Goal: Ask a question

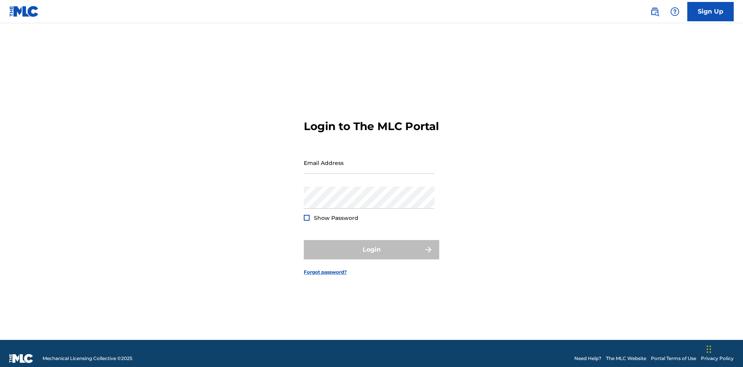
scroll to position [10, 0]
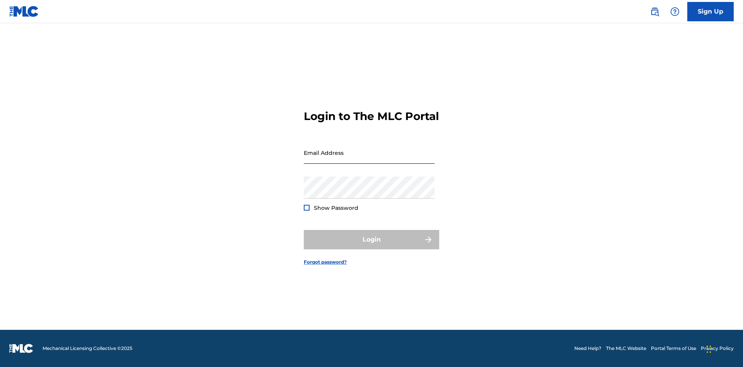
click at [369, 159] on input "Email Address" at bounding box center [369, 153] width 131 height 22
type input "[EMAIL_ADDRESS][DOMAIN_NAME]"
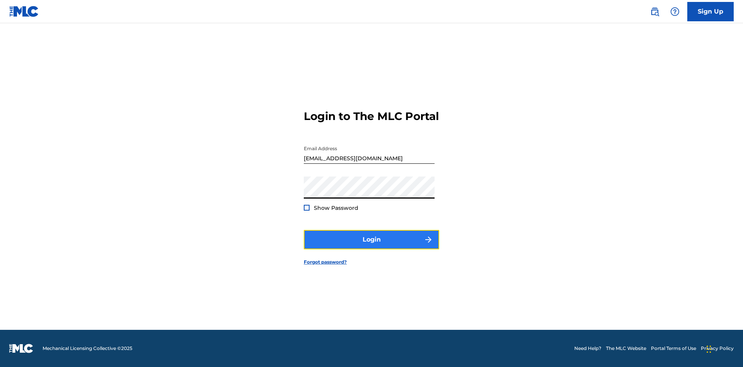
click at [371, 246] on button "Login" at bounding box center [371, 239] width 135 height 19
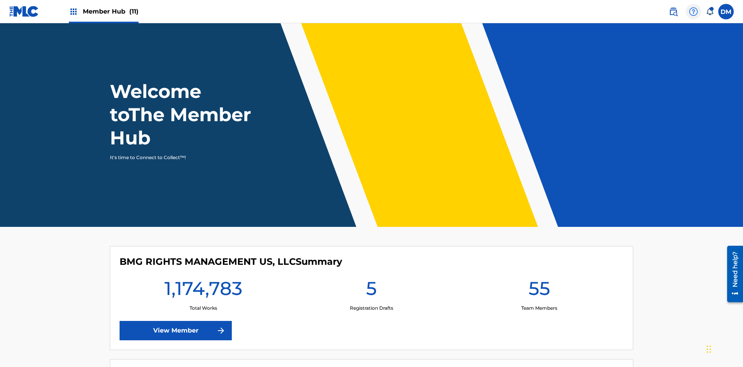
click at [693, 11] on img at bounding box center [692, 11] width 9 height 9
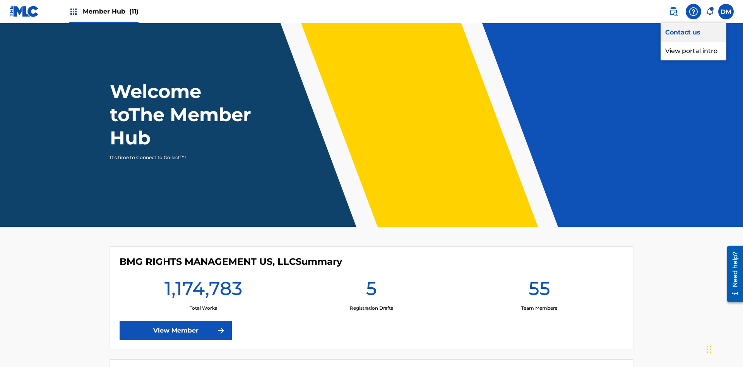
click at [693, 32] on link "Contact us" at bounding box center [693, 32] width 66 height 19
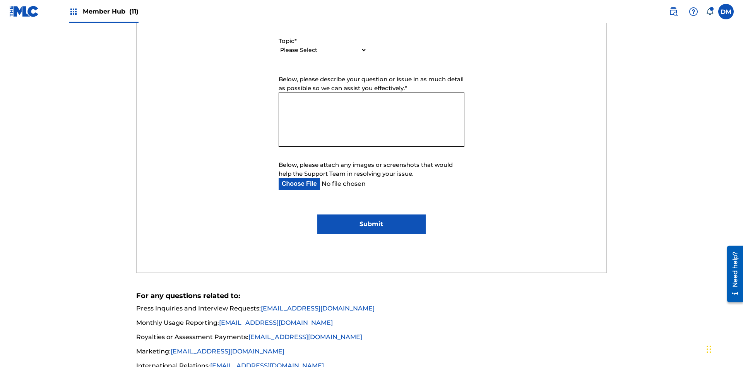
click at [323, 50] on select "Please Select I need help with my account I need help with managing my catalog …" at bounding box center [322, 50] width 88 height 8
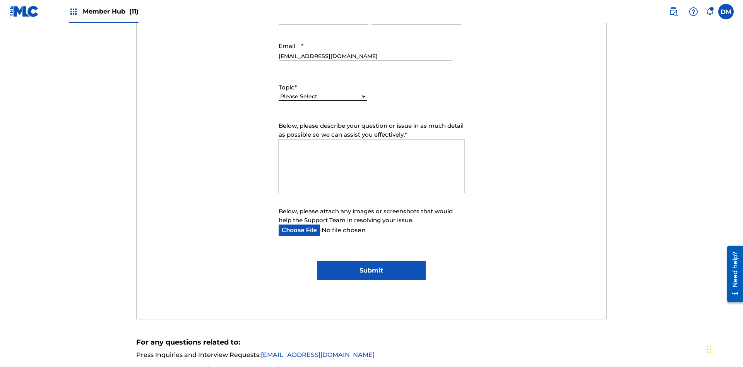
select select "I need help with managing my catalog"
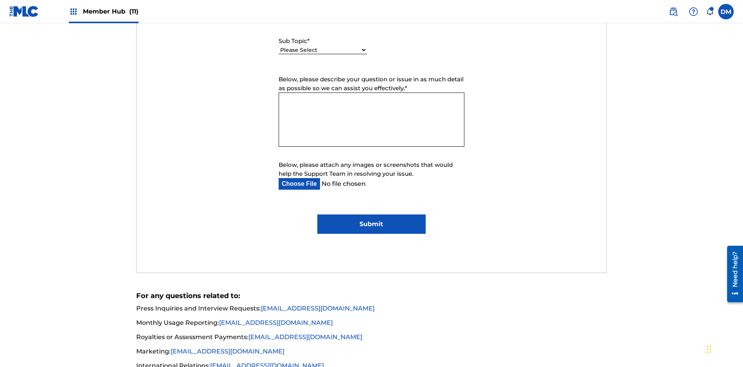
click at [323, 50] on select "Please Select I need help with CWR I need help registering my work(s) in The ML…" at bounding box center [322, 50] width 88 height 8
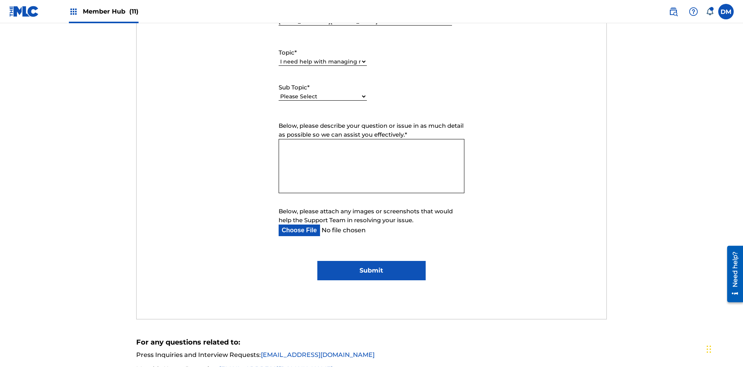
select select "I need help editing my works"
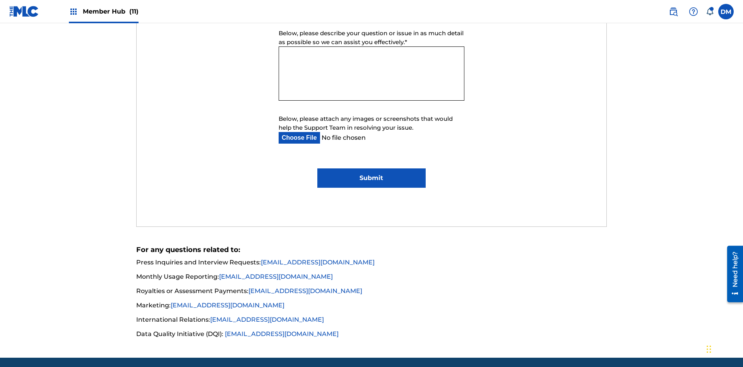
click at [371, 73] on textarea "Below, please describe your question or issue in as much detail as possible so …" at bounding box center [371, 73] width 186 height 54
type textarea "MOJ1k6fnbk3rS0DwWyhd"
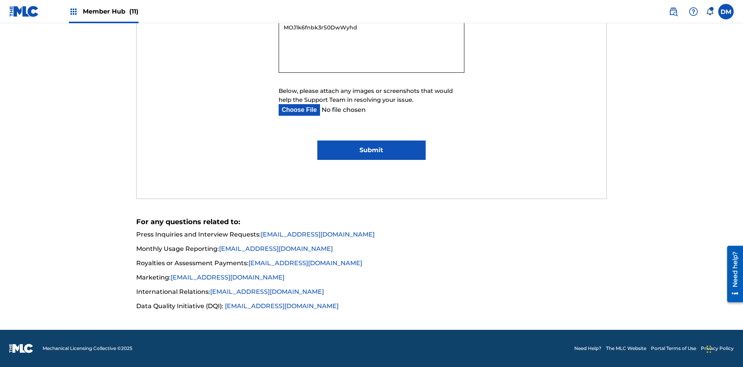
type input "C:\fakepath\jpg_test_document.jpg"
